Goal: Task Accomplishment & Management: Complete application form

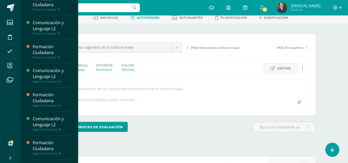
scroll to position [81, 0]
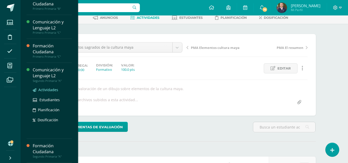
click at [46, 89] on span "Actividades" at bounding box center [48, 89] width 20 height 5
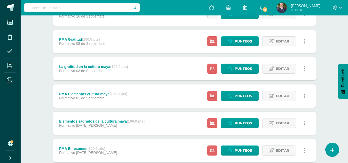
scroll to position [224, 0]
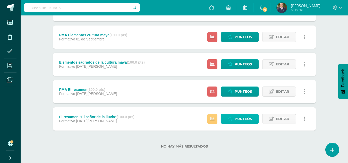
click at [243, 120] on span "Punteos" at bounding box center [242, 119] width 17 height 10
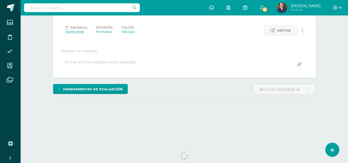
scroll to position [77, 0]
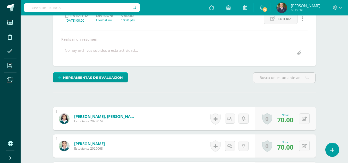
drag, startPoint x: 348, startPoint y: 53, endPoint x: 351, endPoint y: 105, distance: 52.8
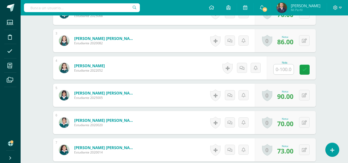
scroll to position [215, 0]
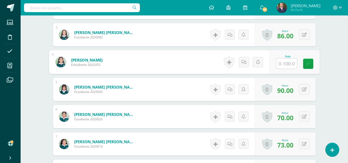
click at [284, 63] on input "text" at bounding box center [286, 63] width 21 height 10
type input "80"
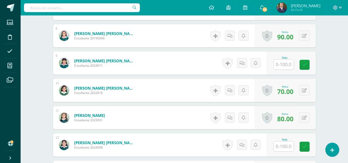
scroll to position [356, 0]
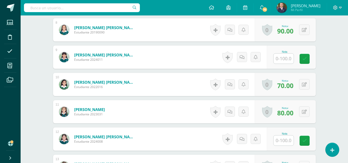
click at [286, 59] on input "text" at bounding box center [283, 59] width 20 height 10
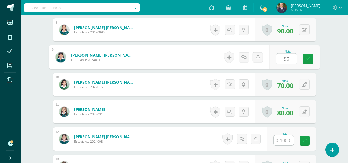
type input "90"
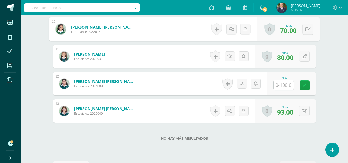
scroll to position [416, 0]
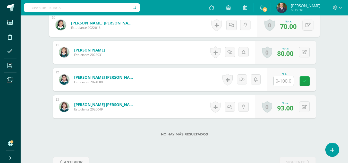
click at [284, 82] on input "text" at bounding box center [283, 81] width 20 height 10
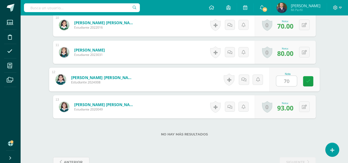
type input "70"
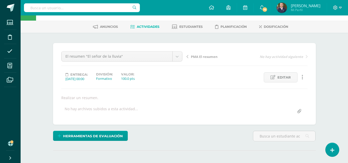
scroll to position [4, 0]
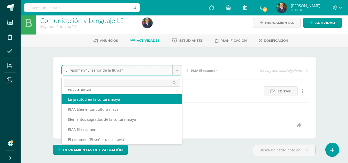
scroll to position [42, 0]
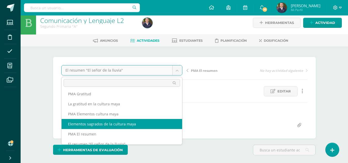
select select "/dashboard/teacher/grade-activity/264243/"
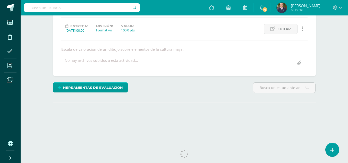
scroll to position [77, 0]
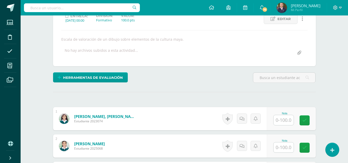
click at [285, 118] on input "text" at bounding box center [283, 120] width 20 height 10
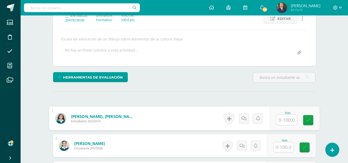
scroll to position [77, 0]
type input "100"
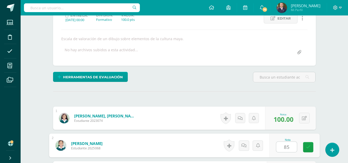
type input "85"
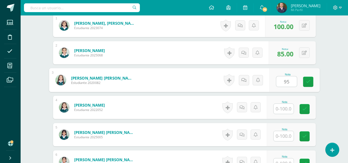
type input "95"
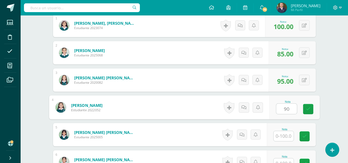
type input "90"
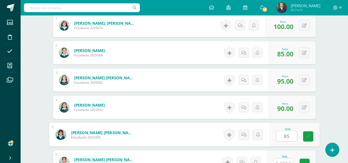
type input "85"
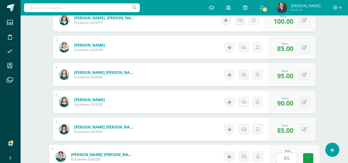
type input "85"
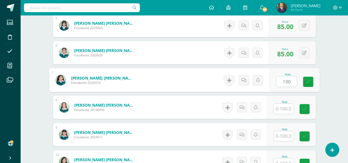
type input "100"
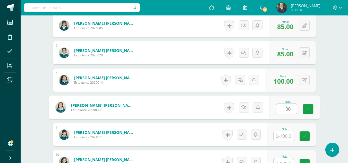
type input "100"
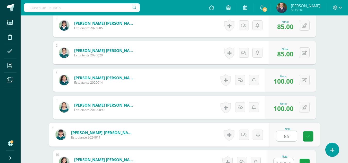
type input "85"
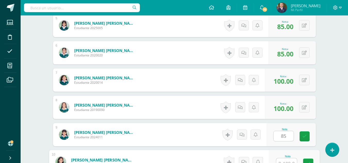
scroll to position [284, 0]
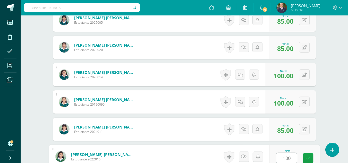
type input "100"
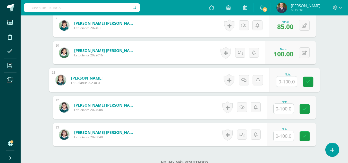
type input "0"
type input "95"
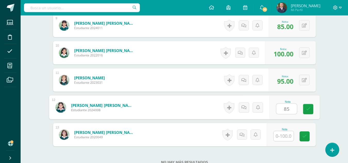
type input "85"
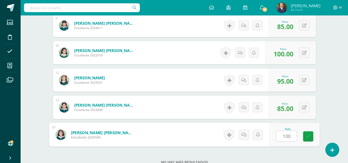
type input "100"
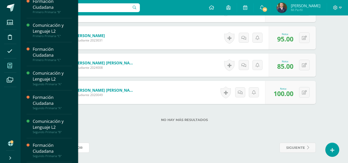
scroll to position [81, 0]
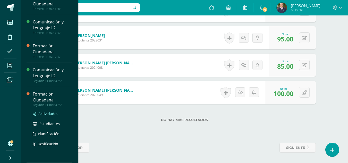
click at [43, 114] on span "Actividades" at bounding box center [48, 113] width 20 height 5
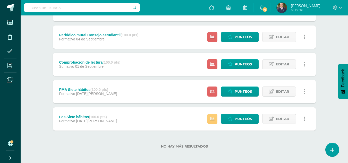
scroll to position [226, 0]
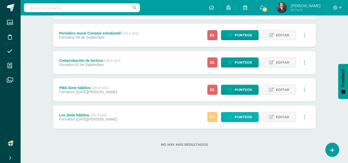
click at [233, 116] on link "Punteos" at bounding box center [240, 117] width 38 height 10
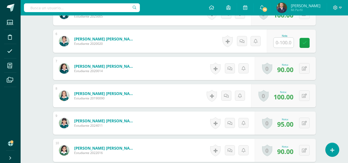
scroll to position [291, 0]
click at [283, 43] on input "text" at bounding box center [283, 42] width 20 height 10
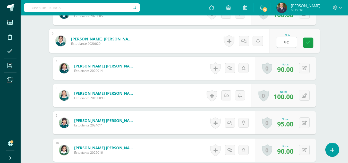
type input "90"
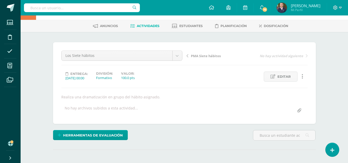
scroll to position [0, 0]
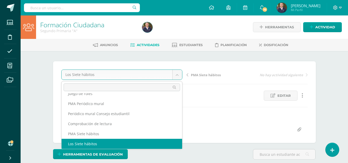
scroll to position [42, 0]
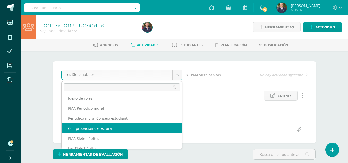
select select "/dashboard/teacher/grade-activity/262564/"
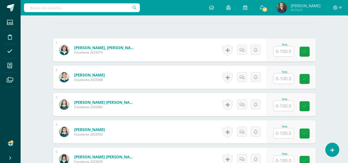
scroll to position [148, 0]
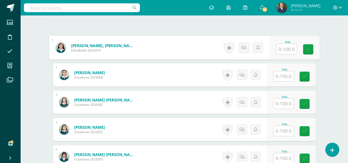
click at [283, 49] on input "text" at bounding box center [286, 49] width 21 height 10
type input "60"
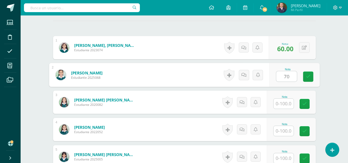
type input "70"
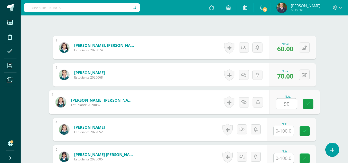
type input "90"
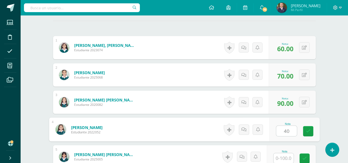
type input "40"
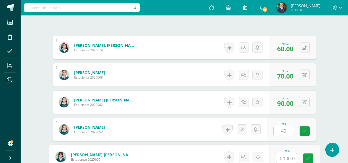
scroll to position [148, 0]
type input "100"
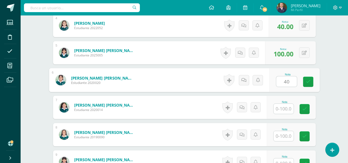
type input "40"
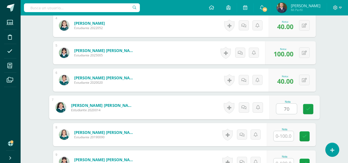
type input "70"
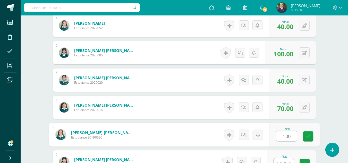
type input "100"
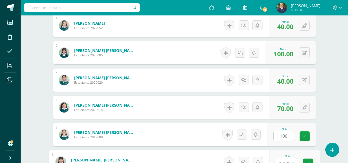
scroll to position [257, 0]
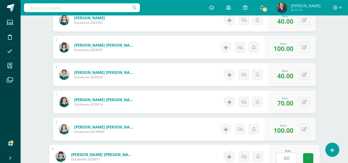
type input "60"
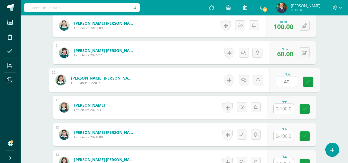
type input "40"
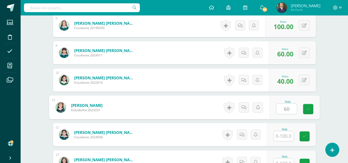
type input "60"
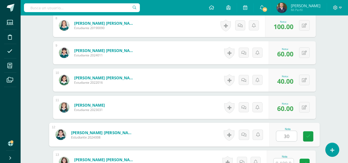
type input "30"
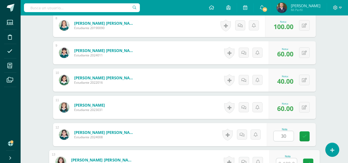
scroll to position [366, 0]
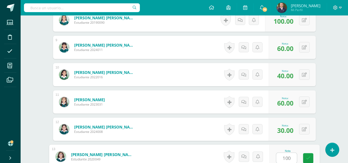
type input "100"
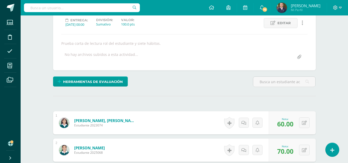
scroll to position [29, 0]
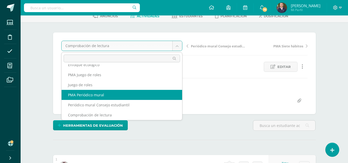
select select "/dashboard/teacher/grade-activity/263352/"
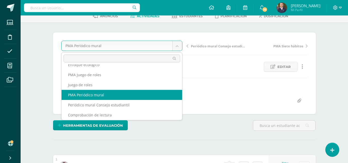
scroll to position [7, 0]
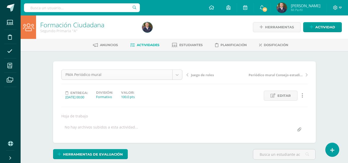
click at [176, 76] on body "Estudiantes Disciplina Asistencia Mis cursos Archivos Soporte Ayuda Reportar un…" at bounding box center [174, 104] width 348 height 209
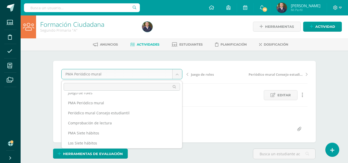
scroll to position [48, 0]
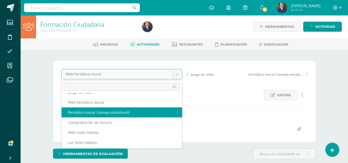
select select "/dashboard/teacher/grade-activity/263346/"
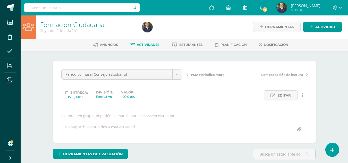
scroll to position [1, 0]
click at [111, 115] on div "Elaboran en grupo un periódico mural sobre el consejo estudiantil" at bounding box center [184, 115] width 250 height 5
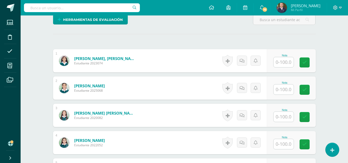
scroll to position [154, 0]
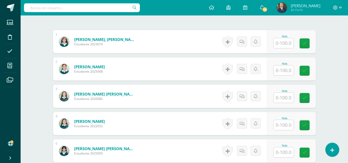
click at [286, 42] on input "text" at bounding box center [283, 43] width 20 height 10
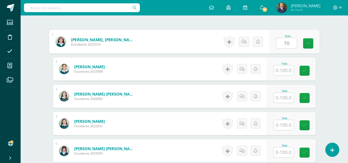
type input "70"
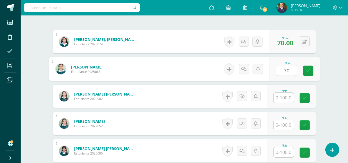
type input "70"
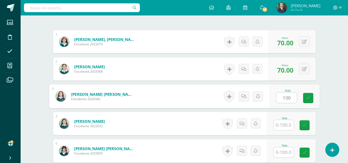
type input "100"
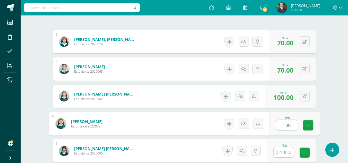
type input "100"
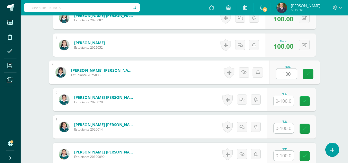
scroll to position [233, 0]
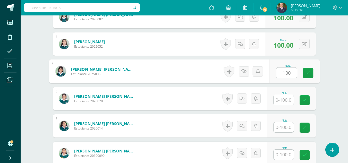
type input "100"
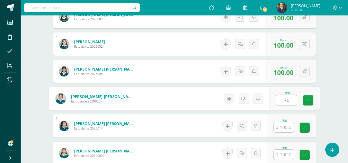
type input "70"
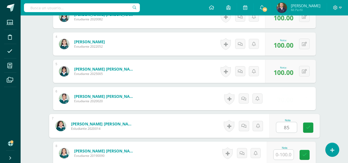
type input "85"
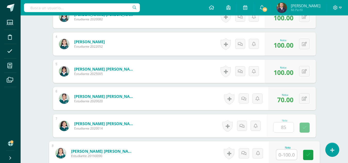
type input "7"
type input "100"
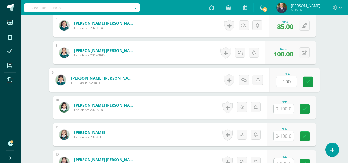
type input "100"
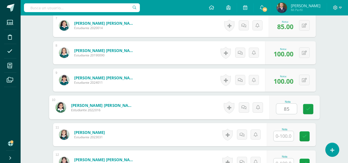
type input "85"
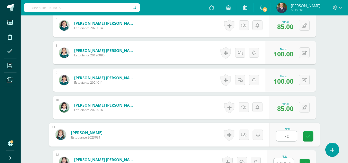
type input "70"
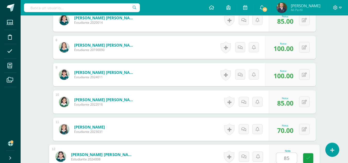
type input "85"
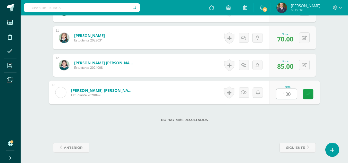
type input "100"
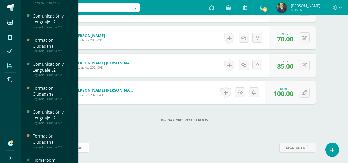
scroll to position [143, 0]
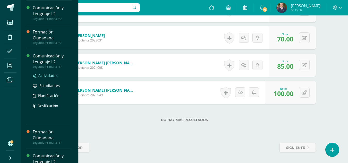
click at [47, 75] on span "Actividades" at bounding box center [48, 75] width 20 height 5
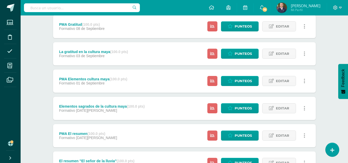
scroll to position [224, 0]
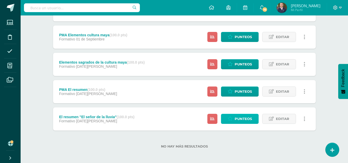
click at [247, 118] on span "Punteos" at bounding box center [242, 119] width 17 height 10
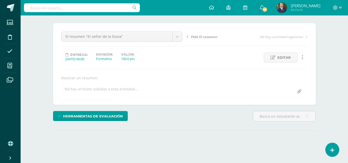
scroll to position [71, 0]
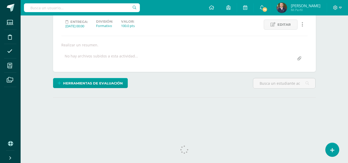
click at [347, 76] on html "Estudiantes Disciplina Asistencia Mis cursos Archivos Soporte Ayuda Reportar un…" at bounding box center [174, 33] width 348 height 209
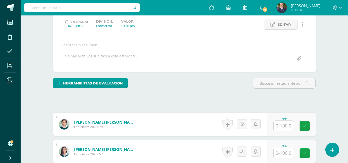
scroll to position [71, 0]
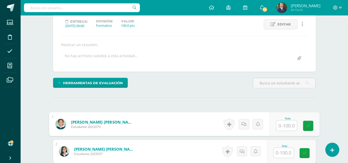
click at [281, 126] on input "text" at bounding box center [286, 125] width 21 height 10
type input "93"
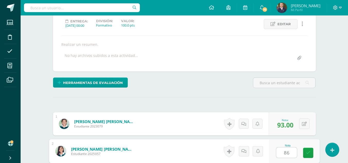
type input "86"
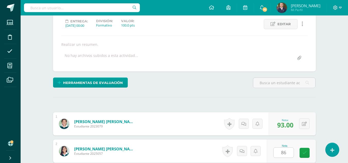
scroll to position [170, 0]
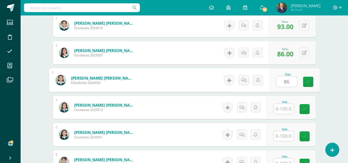
type input "86"
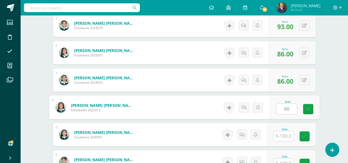
type input "90"
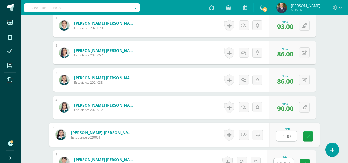
type input "100"
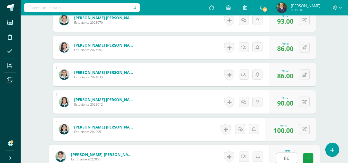
type input "86"
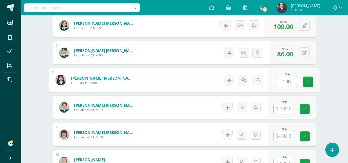
type input "100"
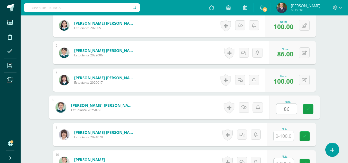
type input "86"
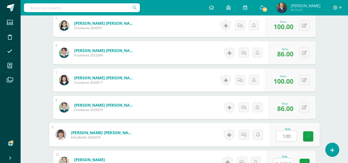
type input "100"
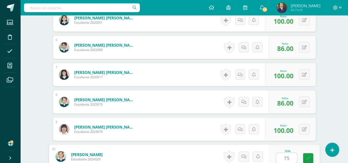
type input "75"
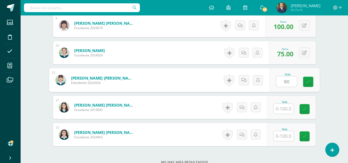
type input "90"
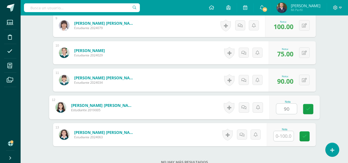
type input "90"
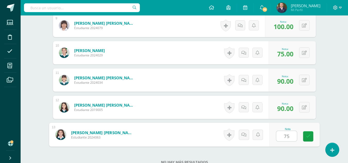
type input "75"
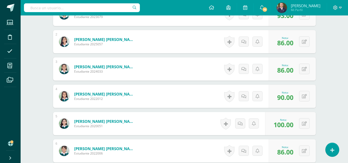
scroll to position [26, 0]
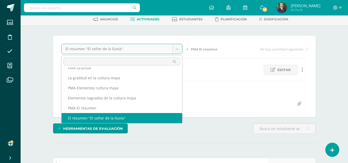
scroll to position [42, 0]
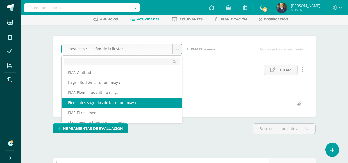
select select "/dashboard/teacher/grade-activity/264254/"
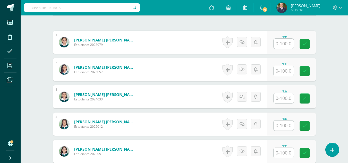
scroll to position [153, 0]
click at [287, 44] on input "text" at bounding box center [283, 44] width 20 height 10
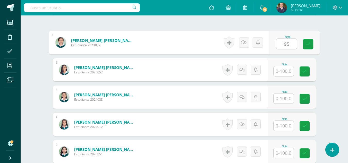
type input "95"
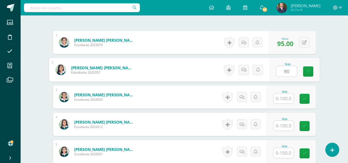
type input "90"
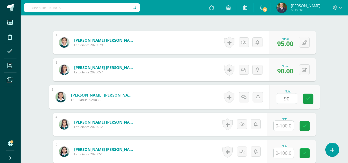
type input "90"
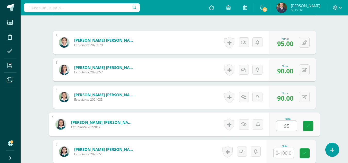
type input "95"
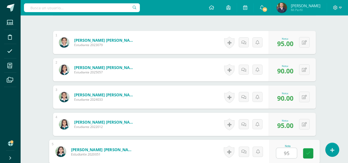
type input "95"
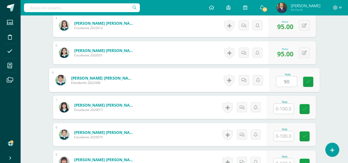
type input "90"
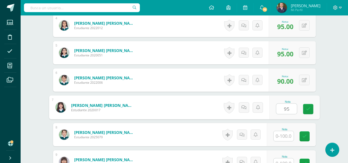
type input "95"
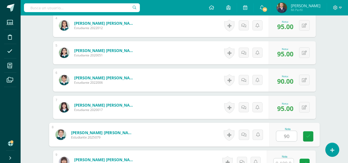
type input "90"
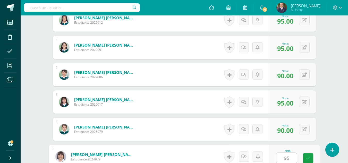
type input "95"
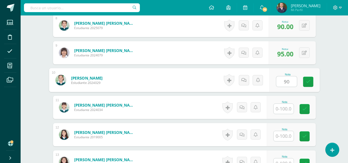
type input "90"
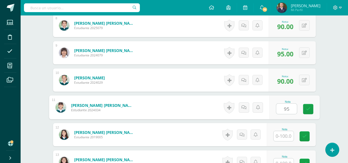
type input "95"
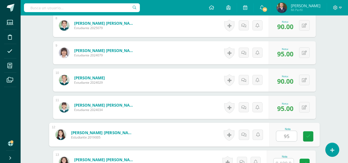
type input "95"
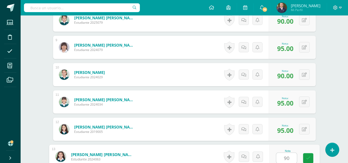
type input "90"
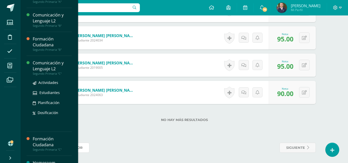
scroll to position [184, 0]
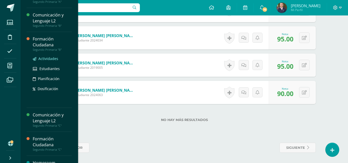
click at [44, 58] on span "Actividades" at bounding box center [48, 58] width 20 height 5
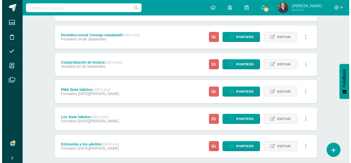
scroll to position [253, 0]
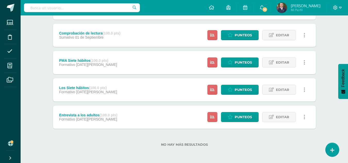
click at [305, 118] on link at bounding box center [304, 117] width 10 height 10
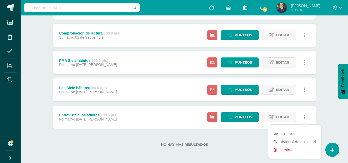
click at [282, 150] on link "Eliminar" at bounding box center [294, 150] width 53 height 8
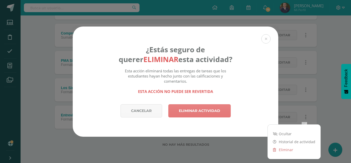
click at [191, 110] on link "Eliminar actividad" at bounding box center [199, 110] width 63 height 13
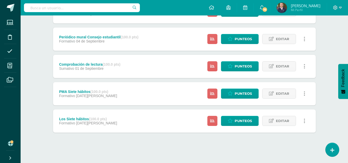
scroll to position [224, 0]
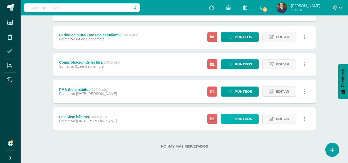
click at [241, 118] on span "Punteos" at bounding box center [242, 119] width 17 height 10
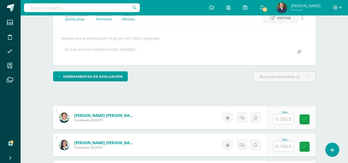
scroll to position [80, 0]
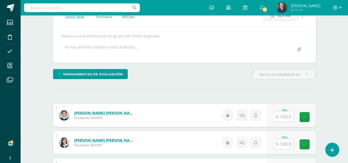
click at [283, 117] on input "text" at bounding box center [283, 117] width 20 height 10
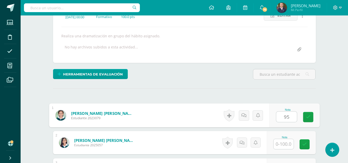
type input "95"
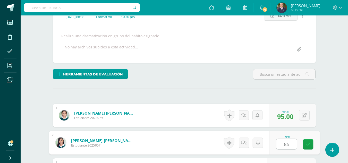
type input "85"
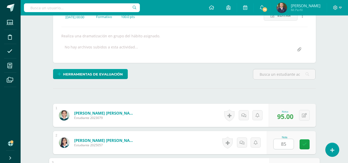
scroll to position [170, 0]
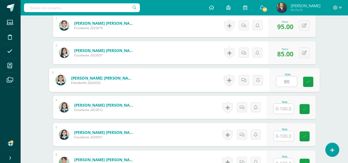
type input "90"
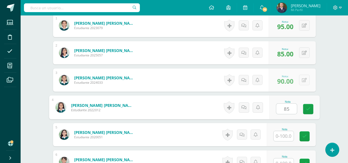
type input "85"
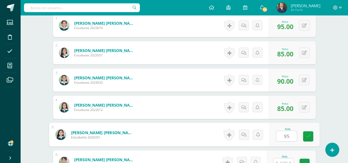
type input "95"
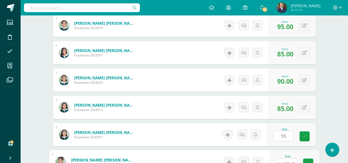
scroll to position [175, 0]
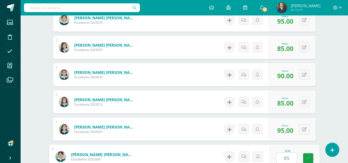
type input "85"
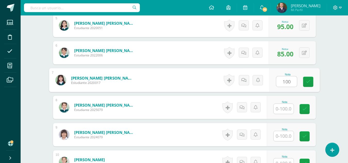
type input "100"
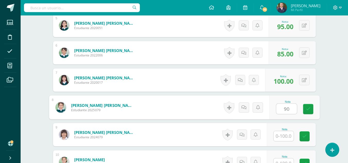
type input "90"
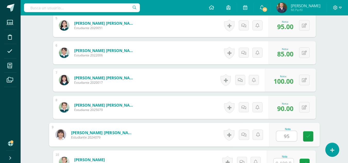
type input "95"
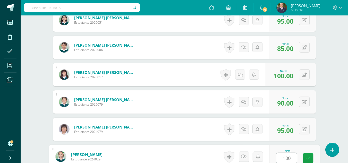
type input "100"
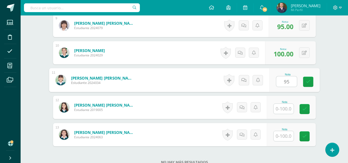
type input "95"
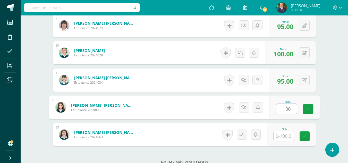
type input "100"
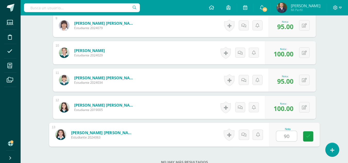
type input "90"
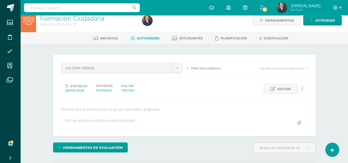
scroll to position [0, 0]
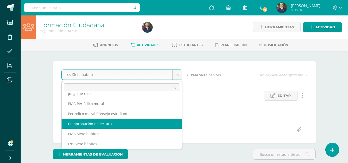
select select "/dashboard/teacher/grade-activity/263392/"
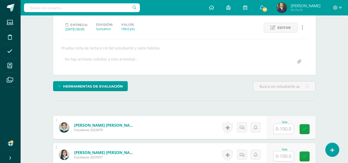
scroll to position [68, 0]
click at [281, 130] on input "text" at bounding box center [283, 128] width 20 height 10
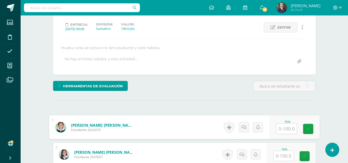
scroll to position [68, 0]
type input "70"
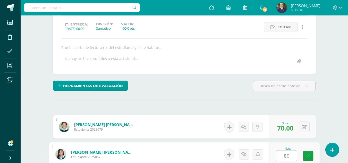
type input "80"
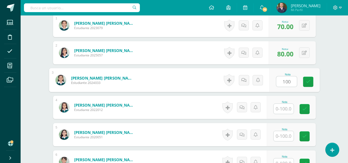
type input "100"
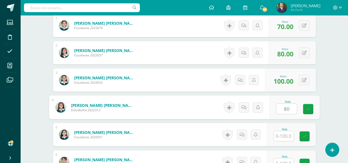
type input "80"
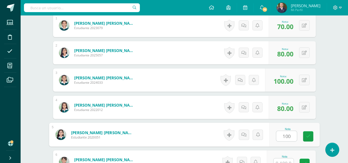
type input "100"
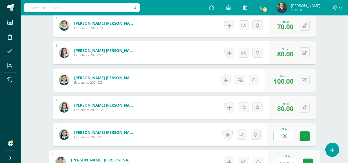
scroll to position [175, 0]
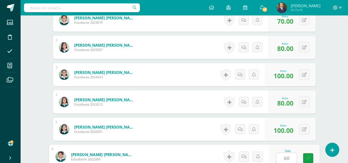
type input "60"
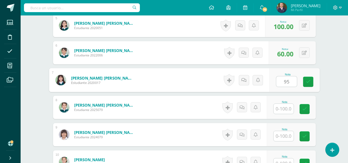
type input "95"
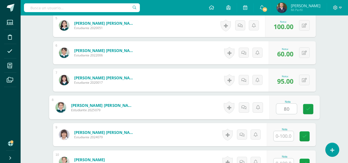
type input "80"
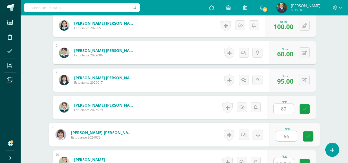
type input "95"
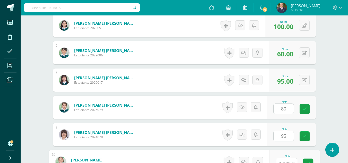
scroll to position [284, 0]
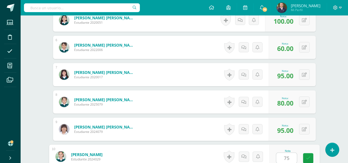
type input "75"
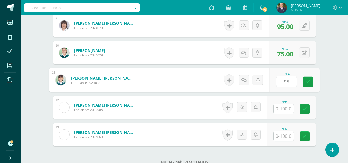
type input "95"
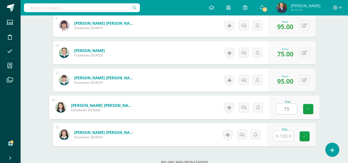
type input "7"
type input "95"
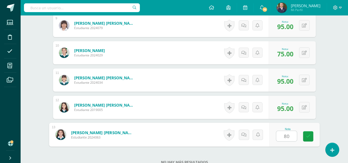
type input "80"
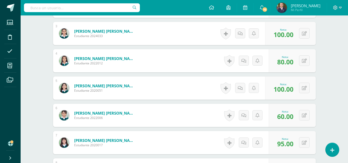
scroll to position [224, 0]
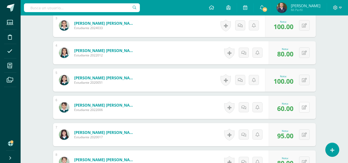
click at [305, 105] on icon at bounding box center [303, 107] width 5 height 4
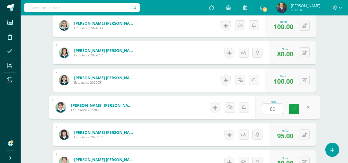
type input "80"
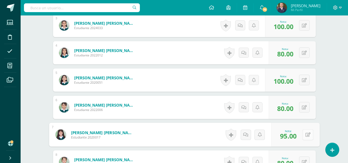
click at [308, 136] on icon at bounding box center [307, 134] width 5 height 4
type input "100"
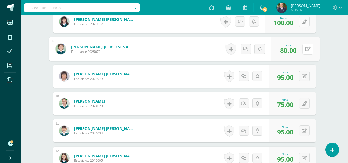
scroll to position [342, 0]
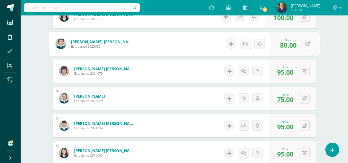
click at [308, 45] on icon at bounding box center [307, 43] width 5 height 4
type input "60"
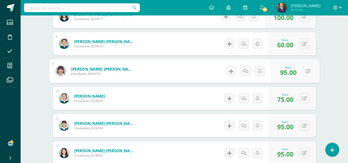
click at [306, 70] on icon at bounding box center [307, 71] width 5 height 4
type input "80"
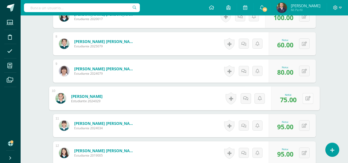
click at [307, 97] on icon at bounding box center [307, 98] width 5 height 4
type input "40"
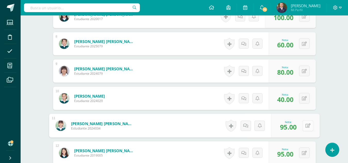
click at [307, 126] on icon at bounding box center [307, 125] width 5 height 4
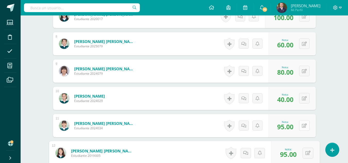
click at [304, 125] on icon at bounding box center [303, 125] width 5 height 4
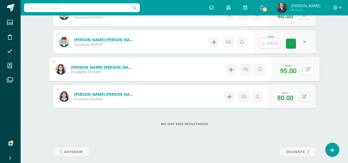
scroll to position [430, 0]
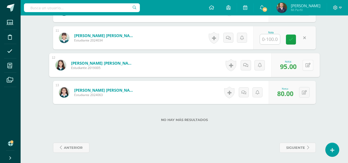
click at [307, 67] on icon at bounding box center [307, 65] width 5 height 4
type input "70"
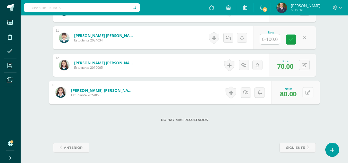
click at [307, 90] on icon at bounding box center [307, 92] width 5 height 4
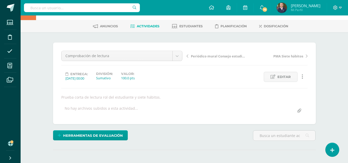
scroll to position [0, 0]
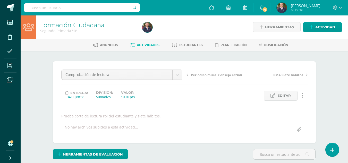
click at [182, 74] on div "Comprobación de lectura Mesa redonda: diálogo y consenso PMA Problemas de la co…" at bounding box center [121, 76] width 125 height 14
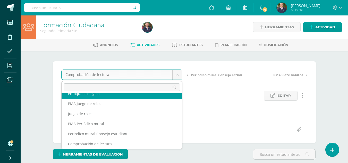
scroll to position [22, 0]
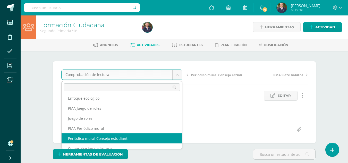
select select "/dashboard/teacher/grade-activity/263384/"
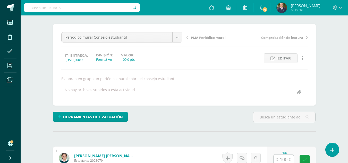
scroll to position [79, 0]
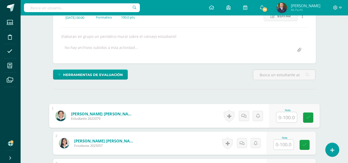
click at [287, 116] on input "text" at bounding box center [286, 117] width 21 height 10
type input "95"
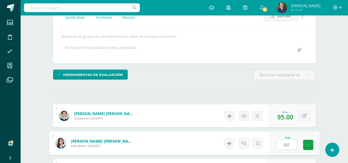
type input "60"
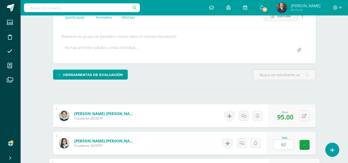
scroll to position [170, 0]
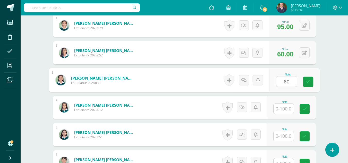
type input "80"
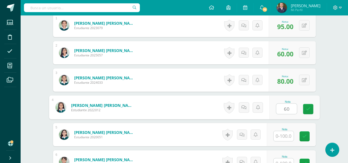
type input "60"
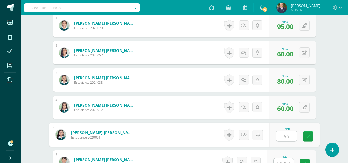
type input "95"
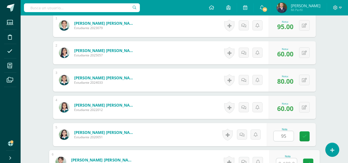
scroll to position [175, 0]
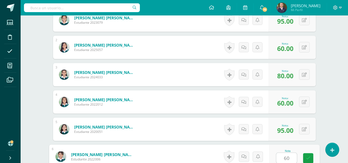
type input "60"
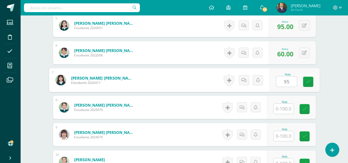
type input "95"
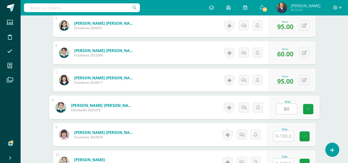
type input "80"
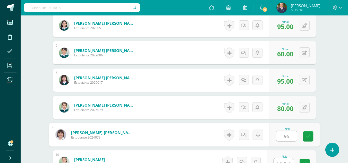
type input "95"
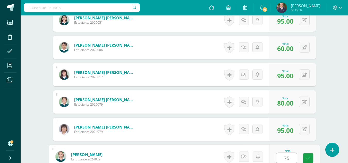
type input "75"
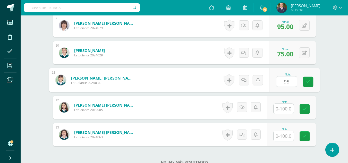
type input "95"
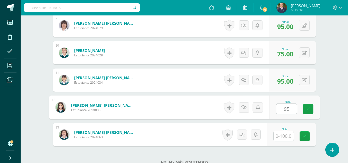
type input "95"
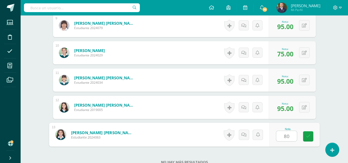
type input "80"
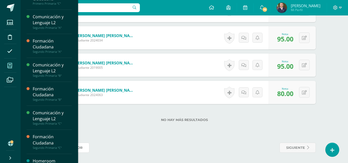
scroll to position [143, 0]
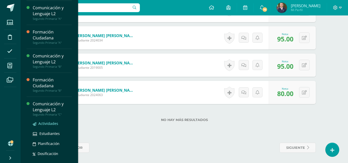
click at [47, 123] on span "Actividades" at bounding box center [48, 123] width 20 height 5
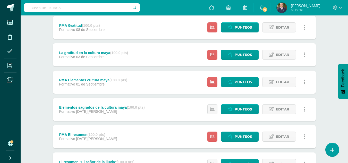
scroll to position [224, 0]
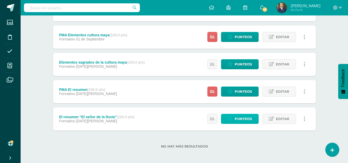
click at [242, 119] on span "Punteos" at bounding box center [242, 119] width 17 height 10
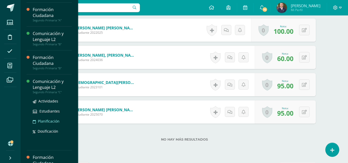
scroll to position [195, 0]
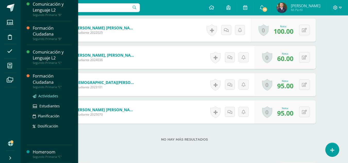
click at [46, 96] on span "Actividades" at bounding box center [48, 95] width 20 height 5
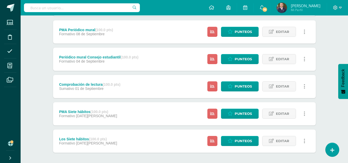
scroll to position [224, 0]
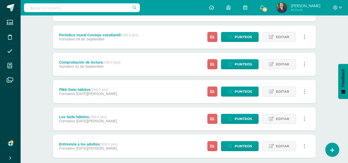
click at [304, 146] on icon at bounding box center [304, 146] width 2 height 6
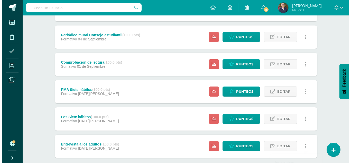
scroll to position [253, 0]
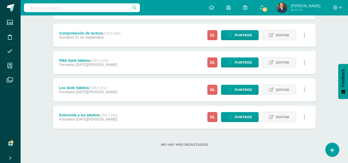
click at [303, 117] on link at bounding box center [304, 117] width 10 height 10
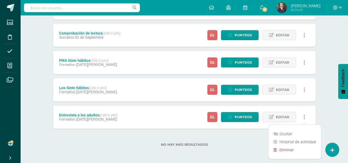
click at [288, 149] on link "Eliminar" at bounding box center [294, 150] width 53 height 8
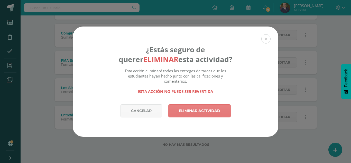
click at [197, 108] on link "Eliminar actividad" at bounding box center [199, 110] width 63 height 13
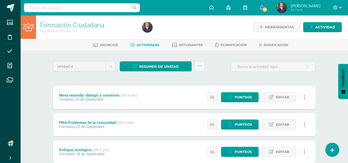
scroll to position [224, 0]
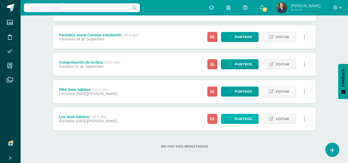
click at [246, 120] on span "Punteos" at bounding box center [242, 119] width 17 height 10
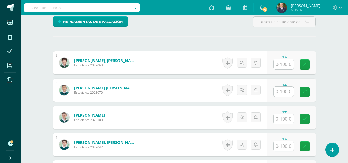
scroll to position [134, 0]
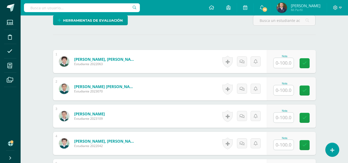
click at [284, 65] on input "text" at bounding box center [283, 63] width 20 height 10
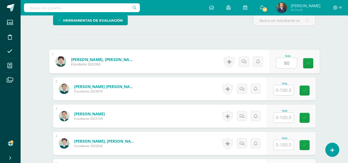
type input "90"
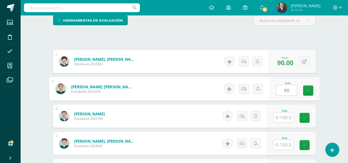
type input "90"
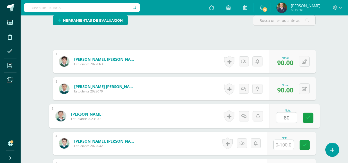
type input "80"
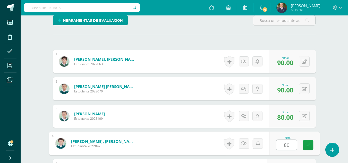
type input "80"
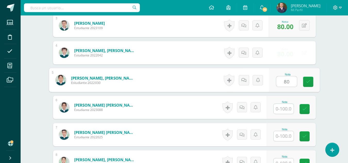
type input "80"
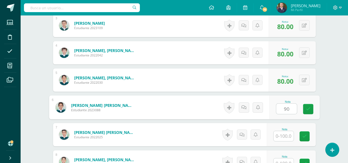
type input "90"
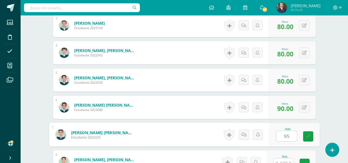
type input "95"
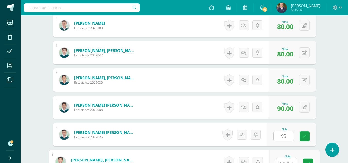
scroll to position [230, 0]
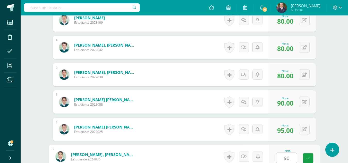
type input "90"
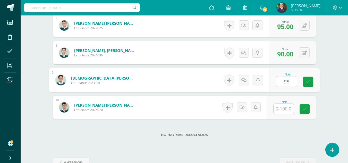
type input "95"
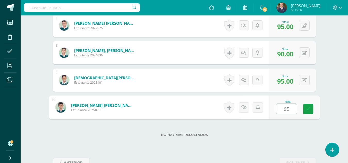
type input "95"
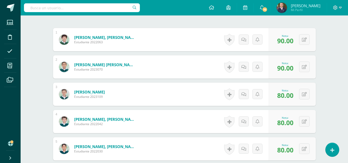
scroll to position [50, 0]
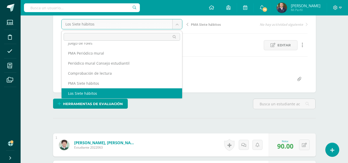
scroll to position [42, 0]
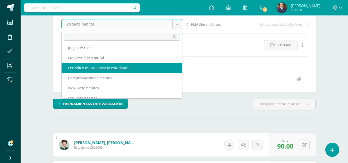
select select "/dashboard/teacher/grade-activity/263398/"
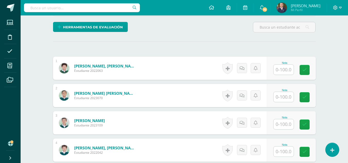
scroll to position [127, 0]
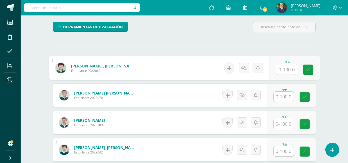
click at [282, 70] on input "text" at bounding box center [286, 69] width 21 height 10
type input "90"
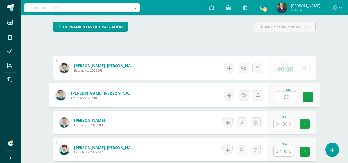
type input "90"
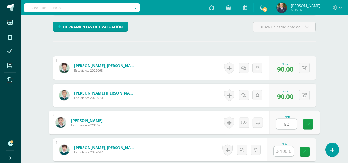
type input "90"
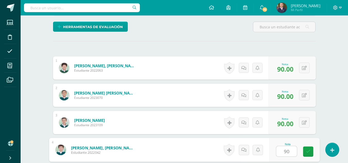
type input "90"
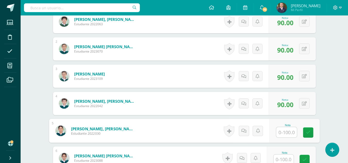
scroll to position [163, 0]
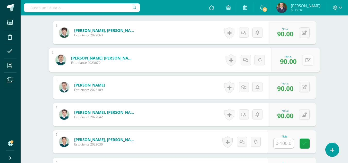
click at [302, 60] on button at bounding box center [307, 60] width 11 height 11
type input "100"
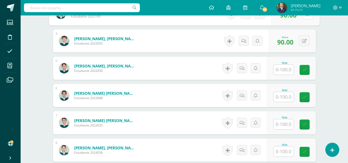
scroll to position [237, 0]
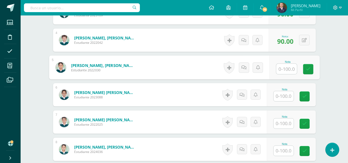
click at [284, 71] on input "text" at bounding box center [286, 69] width 21 height 10
type input "75"
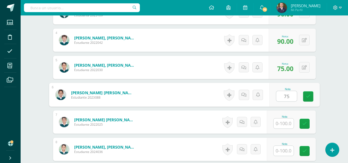
type input "75"
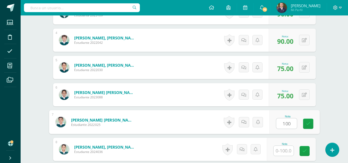
type input "100"
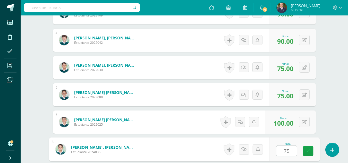
type input "75"
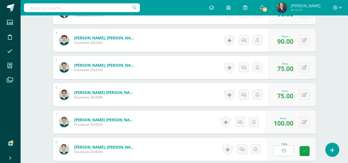
scroll to position [333, 0]
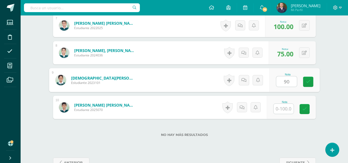
type input "90"
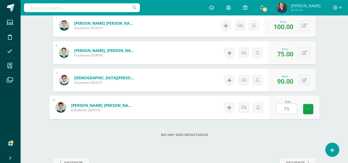
type input "75"
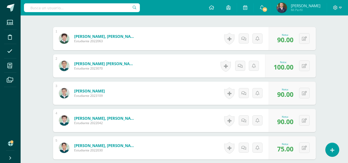
scroll to position [154, 0]
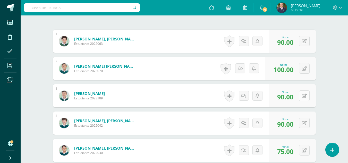
click at [303, 96] on button at bounding box center [304, 95] width 11 height 11
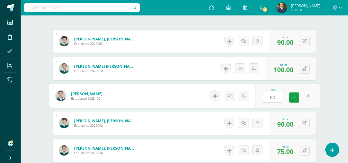
type input "80"
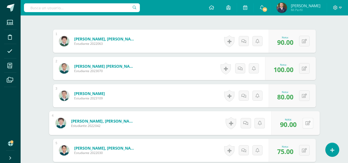
click at [306, 122] on icon at bounding box center [307, 123] width 5 height 4
type input "80"
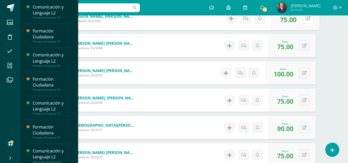
scroll to position [284, 0]
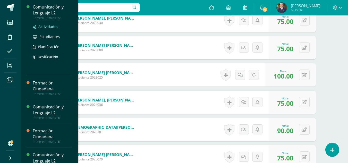
click at [46, 27] on span "Actividades" at bounding box center [48, 26] width 20 height 5
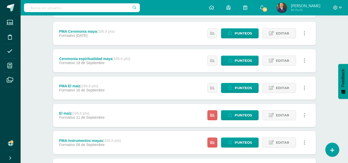
scroll to position [174, 0]
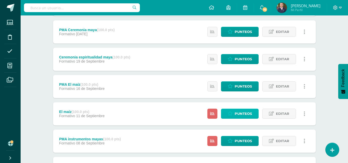
click at [235, 114] on span "Punteos" at bounding box center [242, 114] width 17 height 10
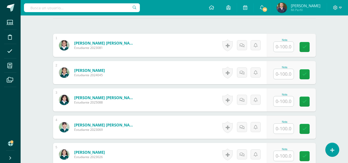
scroll to position [150, 0]
click at [283, 45] on input "text" at bounding box center [283, 46] width 20 height 10
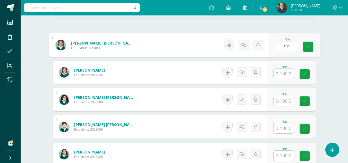
type input "90"
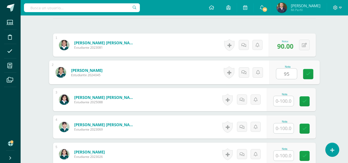
type input "95"
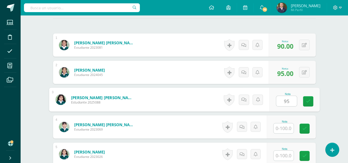
type input "95"
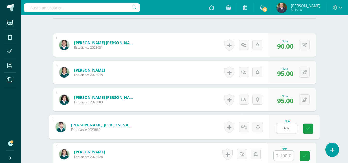
type input "95"
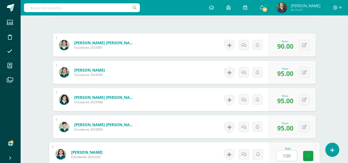
type input "100"
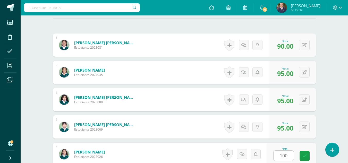
scroll to position [252, 0]
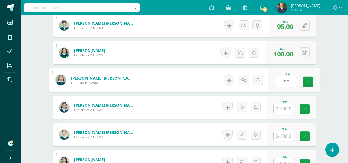
type input "90"
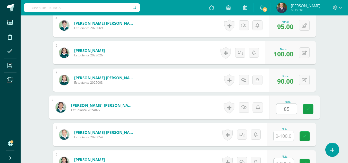
type input "85"
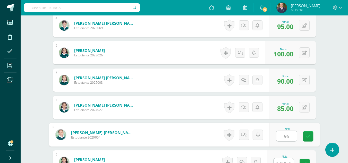
type input "95"
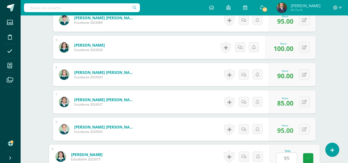
type input "95"
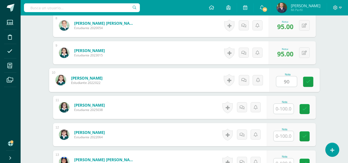
type input "90"
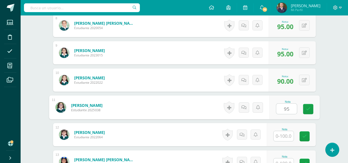
type input "95"
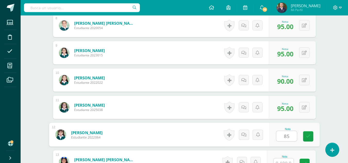
type input "85"
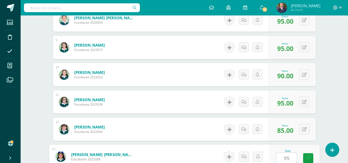
type input "95"
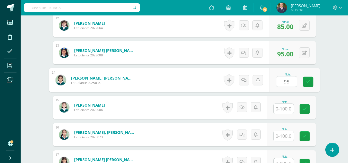
type input "95"
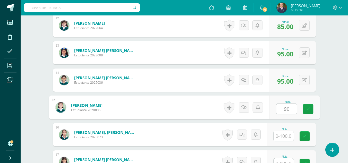
type input "90"
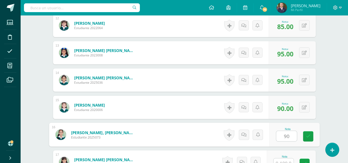
type input "90"
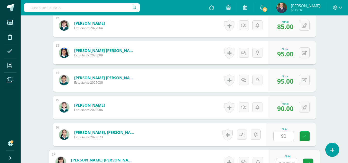
scroll to position [475, 0]
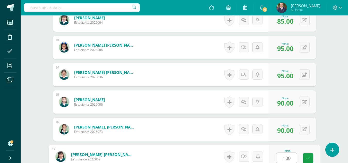
type input "100"
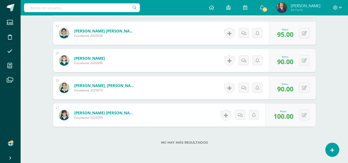
scroll to position [512, 0]
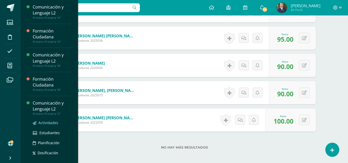
click at [45, 122] on span "Actividades" at bounding box center [48, 122] width 20 height 5
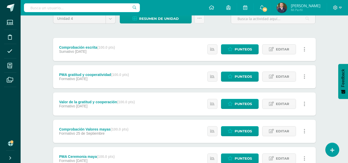
scroll to position [57, 0]
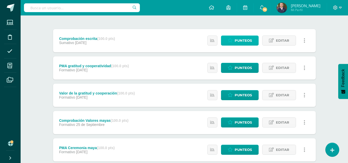
click at [240, 41] on span "Punteos" at bounding box center [242, 41] width 17 height 10
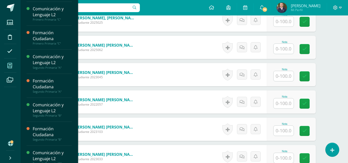
scroll to position [96, 0]
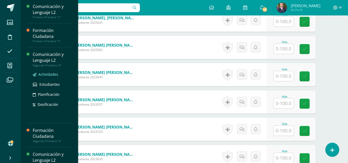
click at [47, 74] on span "Actividades" at bounding box center [48, 74] width 20 height 5
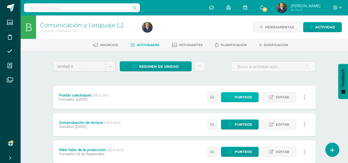
click at [235, 94] on span "Punteos" at bounding box center [242, 97] width 17 height 10
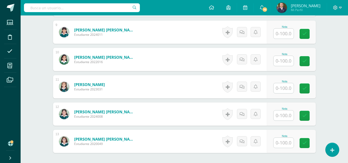
scroll to position [381, 0]
